Goal: Information Seeking & Learning: Check status

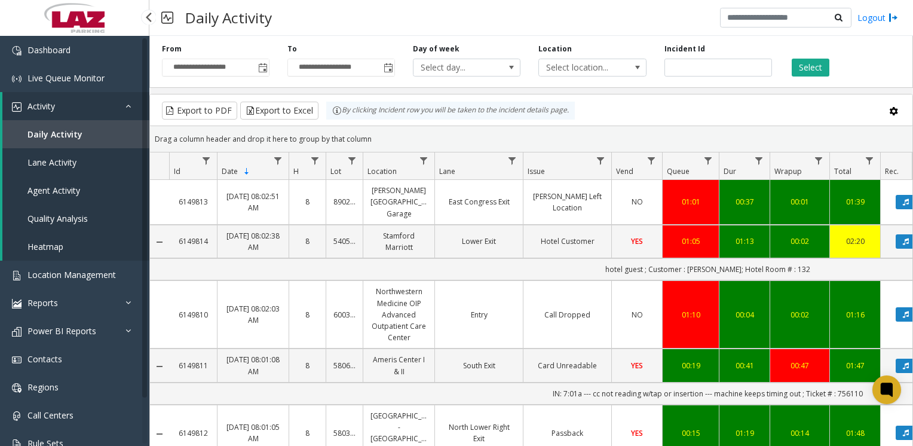
click at [45, 166] on span "Lane Activity" at bounding box center [51, 162] width 49 height 11
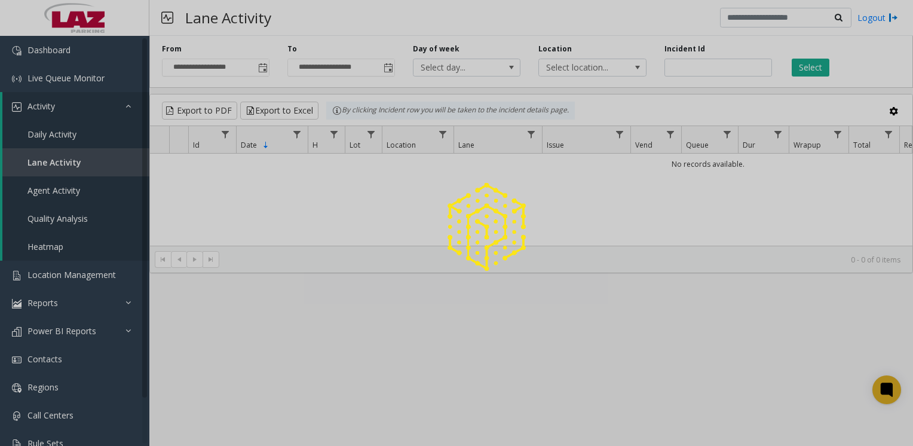
click at [53, 200] on div at bounding box center [456, 223] width 913 height 446
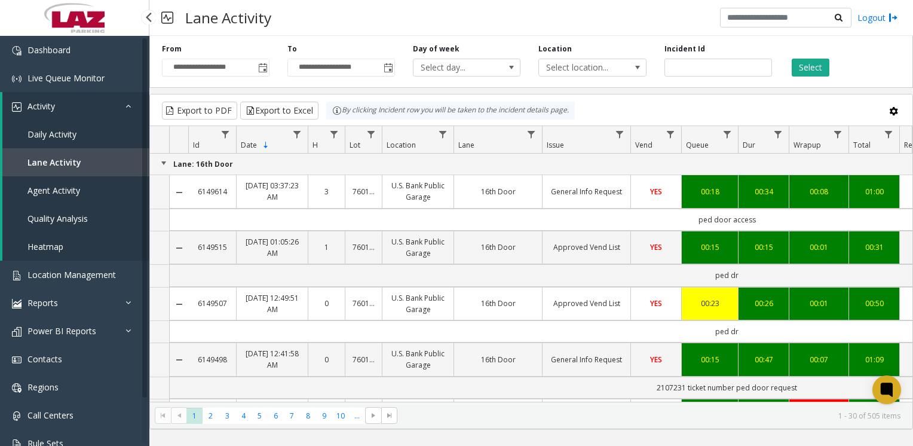
click at [54, 194] on span "Agent Activity" at bounding box center [53, 190] width 53 height 11
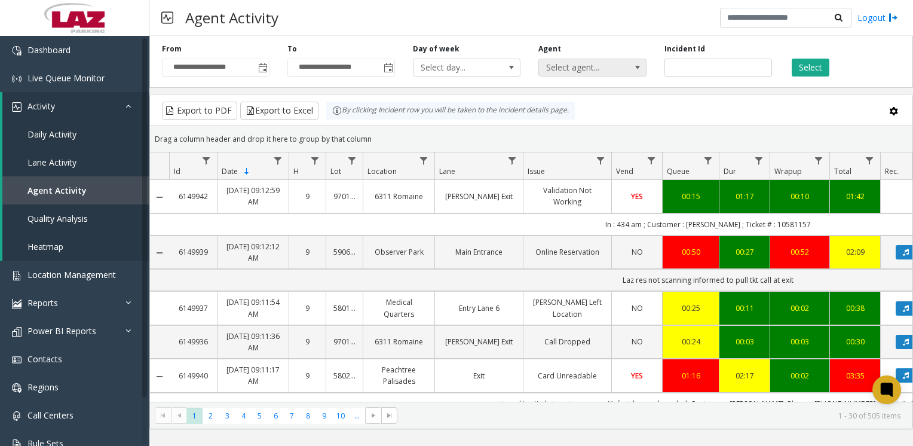
click at [627, 71] on span "Select agent..." at bounding box center [592, 68] width 108 height 18
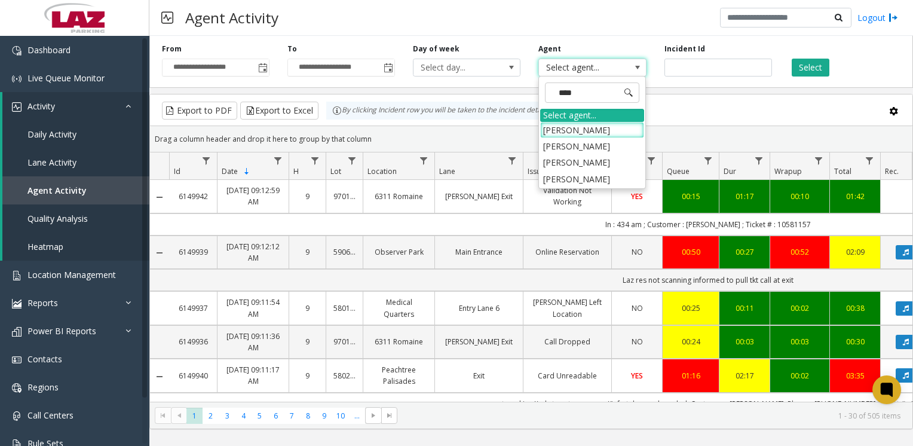
type input "*****"
click at [574, 177] on li "[PERSON_NAME]" at bounding box center [592, 179] width 104 height 16
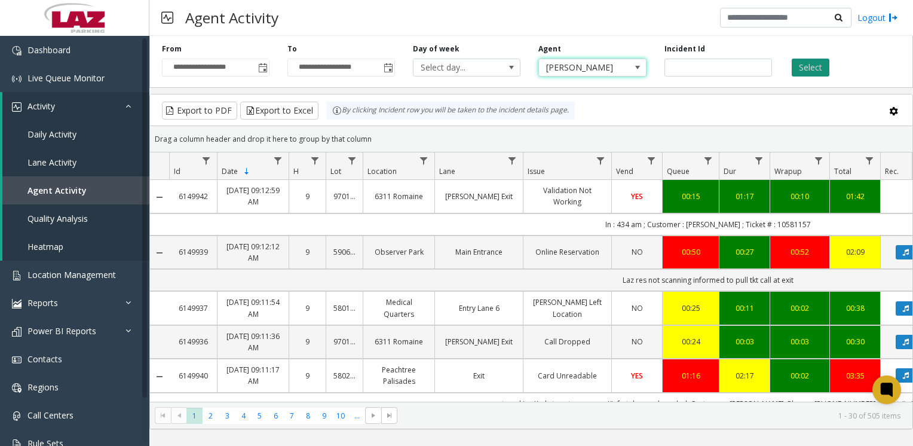
click at [817, 69] on button "Select" at bounding box center [811, 68] width 38 height 18
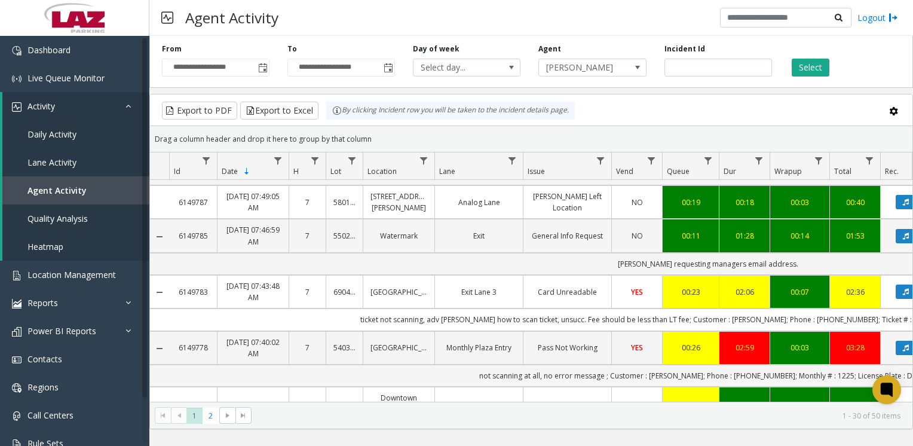
scroll to position [1408, 0]
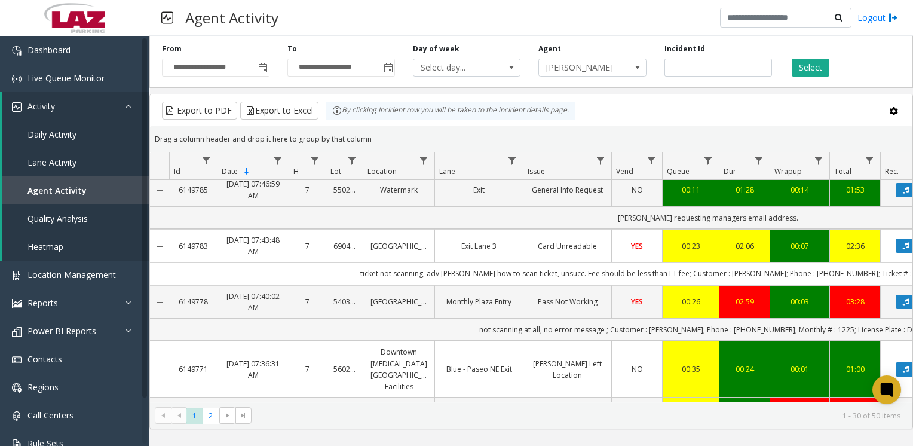
click at [470, 318] on td "not scanning at all, no error message ; Customer : [PERSON_NAME]; Phone : [PHON…" at bounding box center [707, 329] width 1077 height 22
click at [482, 296] on link "Monthly Plaza Entry" at bounding box center [478, 301] width 73 height 11
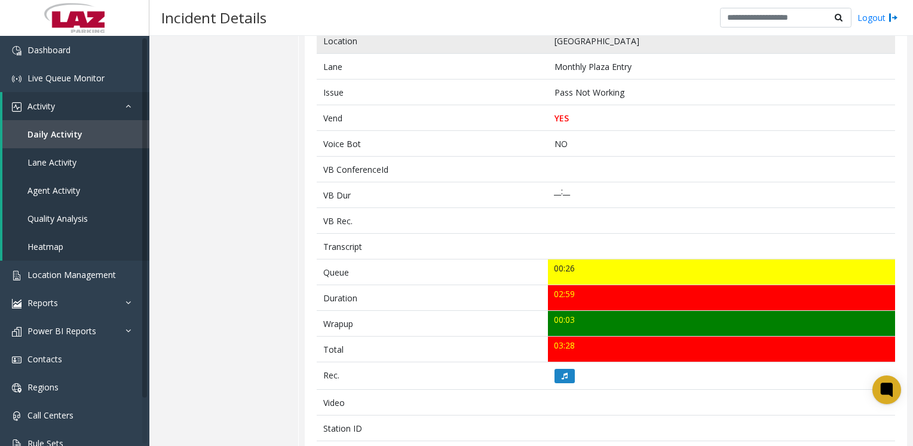
scroll to position [219, 0]
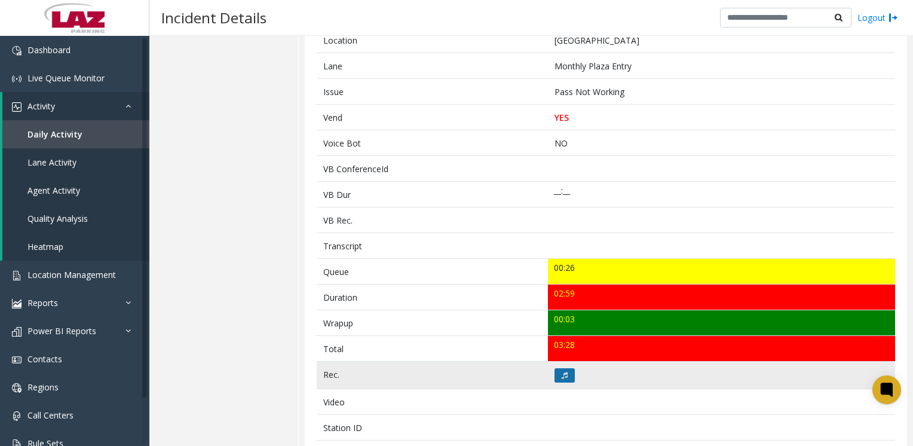
click at [562, 372] on icon at bounding box center [565, 375] width 6 height 7
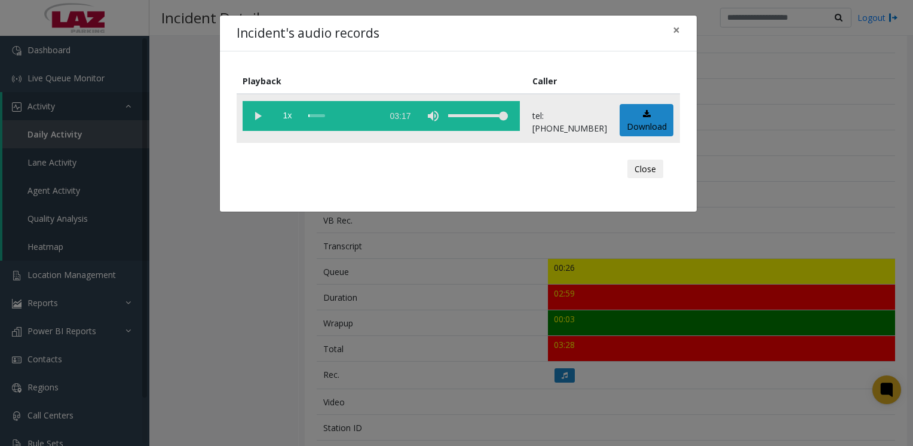
click at [258, 123] on vg-play-pause at bounding box center [258, 116] width 30 height 30
click at [330, 115] on div "scrub bar" at bounding box center [342, 116] width 68 height 30
click at [349, 115] on div "scrub bar" at bounding box center [342, 116] width 68 height 30
click at [375, 115] on div "scrub bar" at bounding box center [342, 116] width 68 height 30
click at [376, 115] on div "scrub bar" at bounding box center [342, 116] width 68 height 30
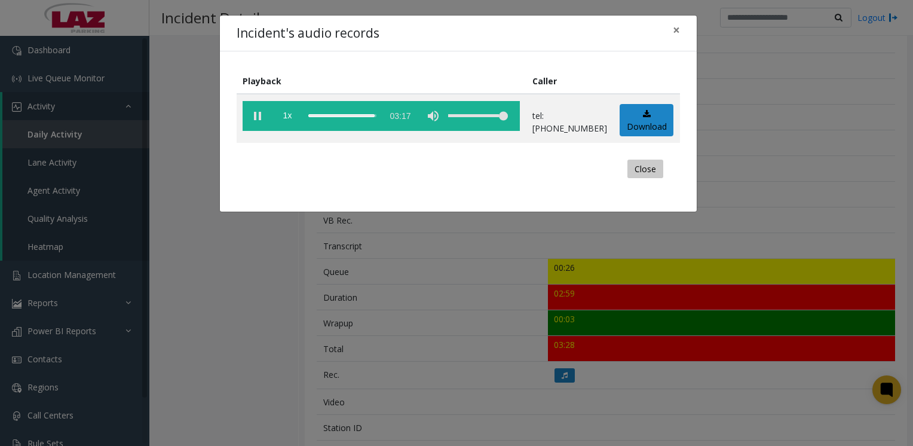
click at [652, 165] on button "Close" at bounding box center [645, 169] width 36 height 19
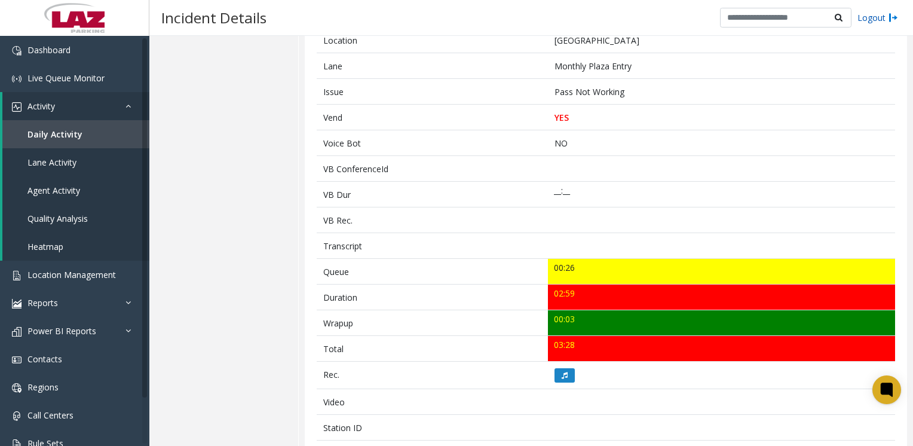
click at [873, 20] on link "Logout" at bounding box center [877, 17] width 41 height 13
